Goal: Information Seeking & Learning: Learn about a topic

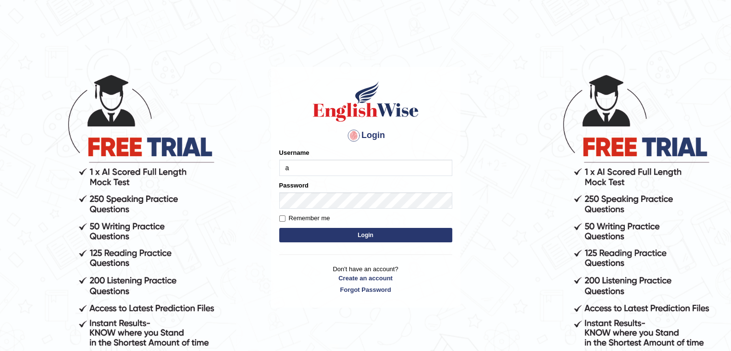
type input "ajnconcept"
click at [366, 235] on button "Login" at bounding box center [365, 235] width 173 height 14
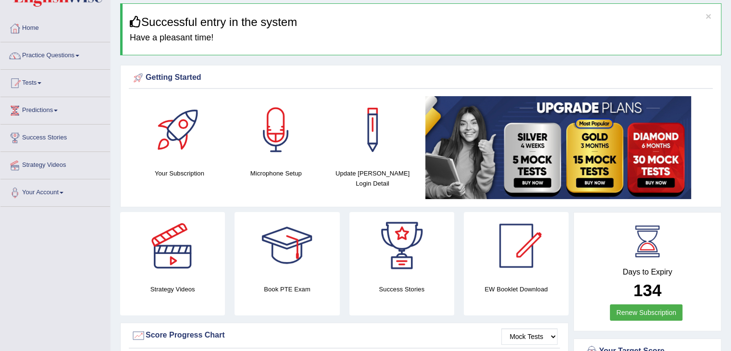
scroll to position [48, 0]
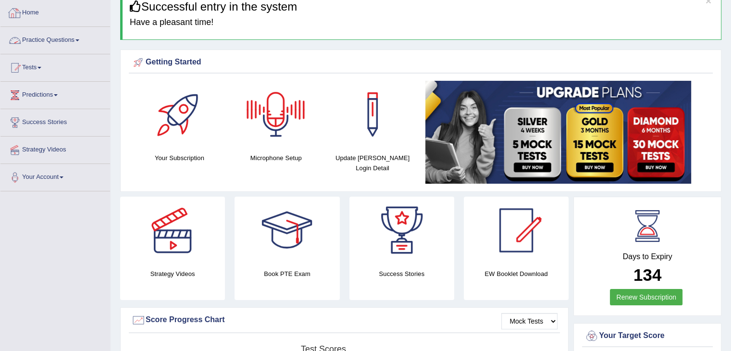
click at [78, 37] on link "Practice Questions" at bounding box center [55, 39] width 110 height 24
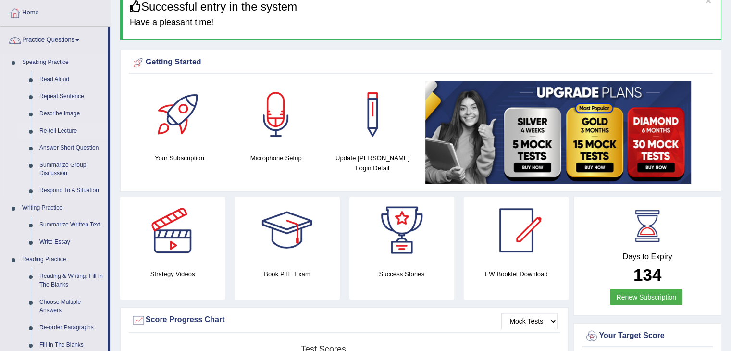
click at [68, 131] on link "Re-tell Lecture" at bounding box center [71, 131] width 73 height 17
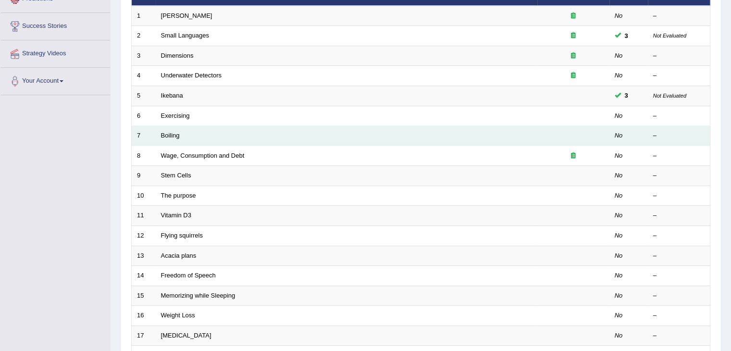
scroll to position [96, 0]
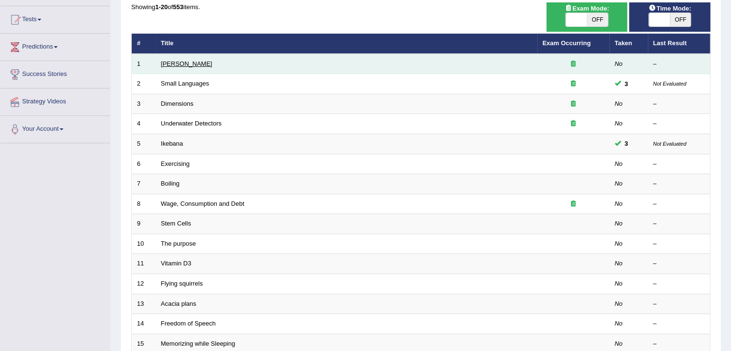
click at [195, 66] on link "Amory Lovins" at bounding box center [186, 63] width 51 height 7
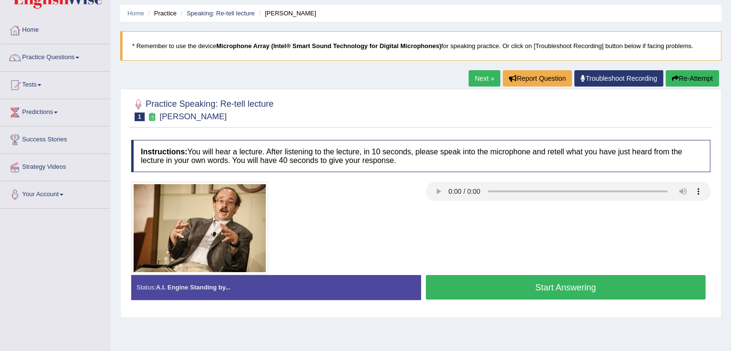
scroll to position [48, 0]
